Goal: Transaction & Acquisition: Purchase product/service

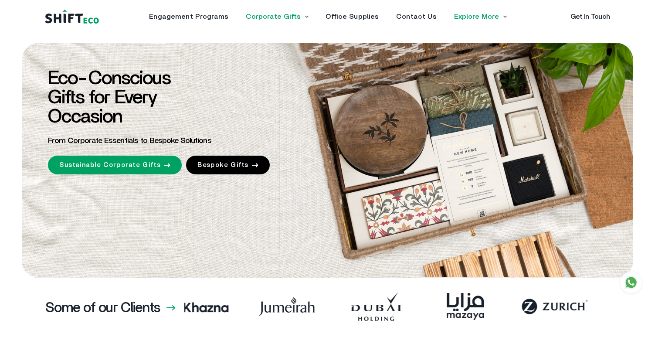
click at [274, 16] on link "Corporate Gifts" at bounding box center [273, 16] width 55 height 7
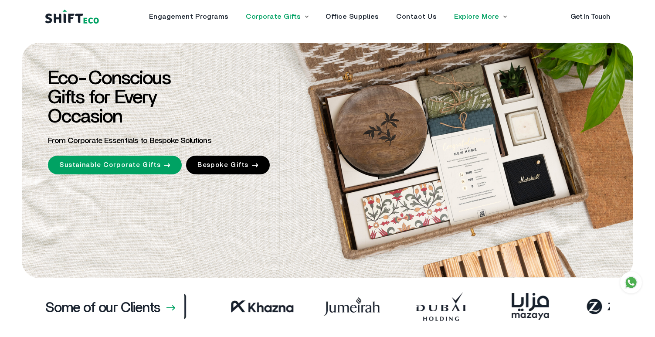
click at [274, 17] on link "Corporate Gifts" at bounding box center [273, 16] width 55 height 7
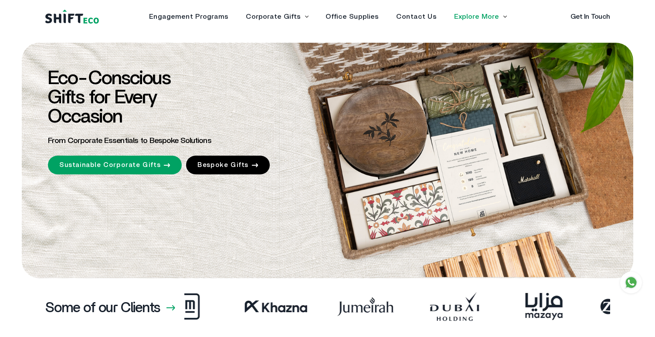
click at [274, 17] on link "Corporate Gifts" at bounding box center [273, 16] width 55 height 7
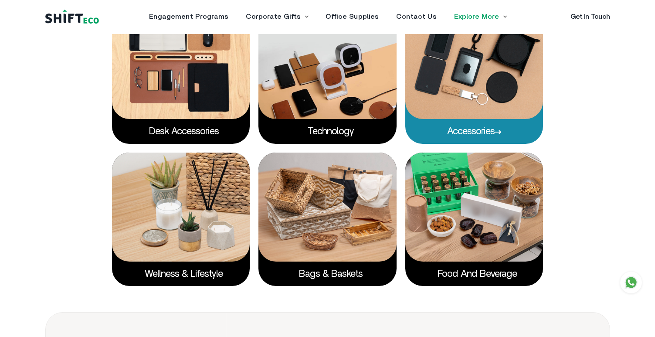
scroll to position [1577, 0]
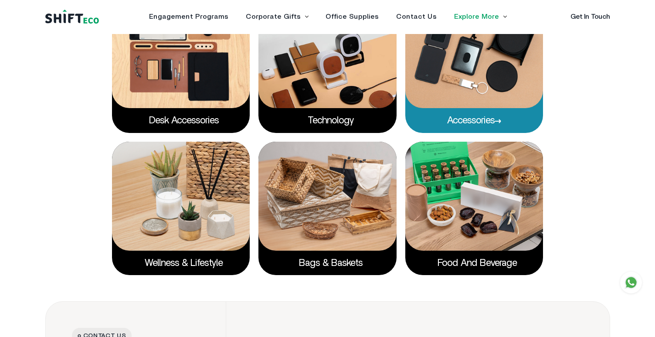
click at [471, 80] on img at bounding box center [474, 53] width 138 height 109
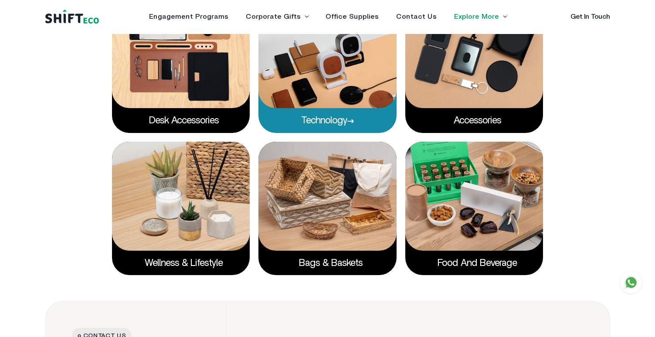
click at [342, 88] on img at bounding box center [327, 53] width 138 height 109
click at [336, 68] on img at bounding box center [327, 53] width 138 height 109
click at [326, 125] on link "Technology" at bounding box center [327, 120] width 53 height 10
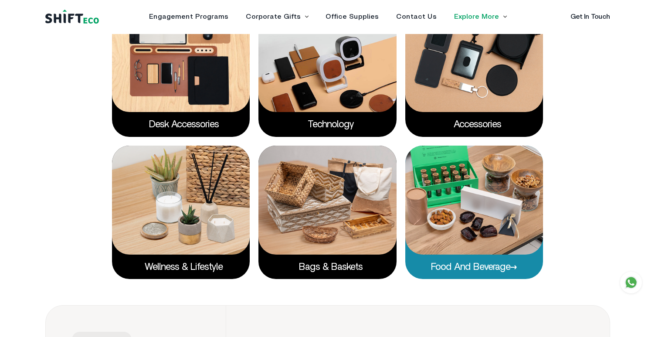
scroll to position [1573, 0]
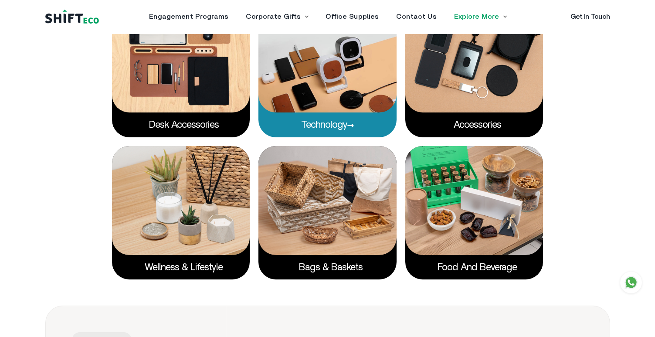
click at [344, 127] on link "Technology" at bounding box center [327, 125] width 53 height 10
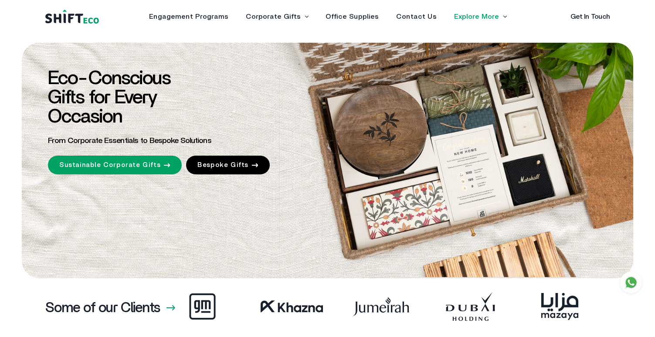
scroll to position [1573, 0]
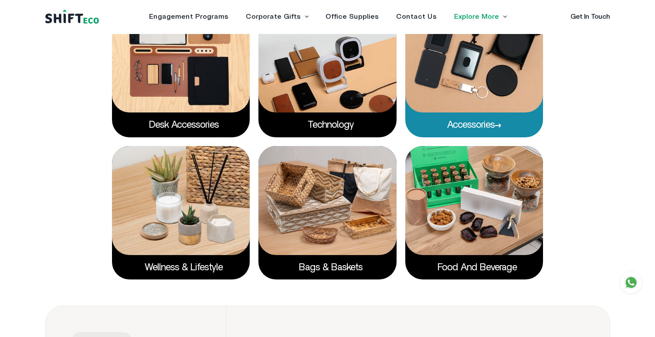
click at [471, 125] on link "Accessories" at bounding box center [474, 125] width 54 height 10
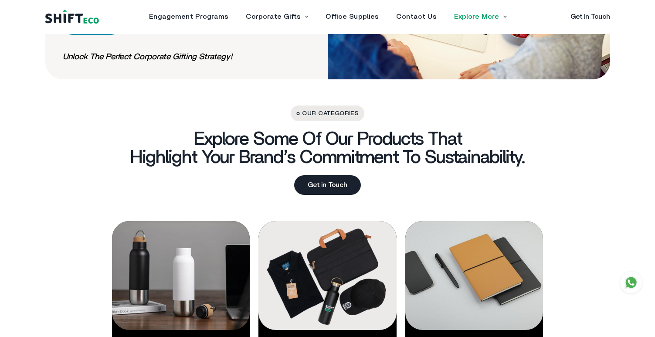
scroll to position [1209, 0]
